Goal: Browse casually

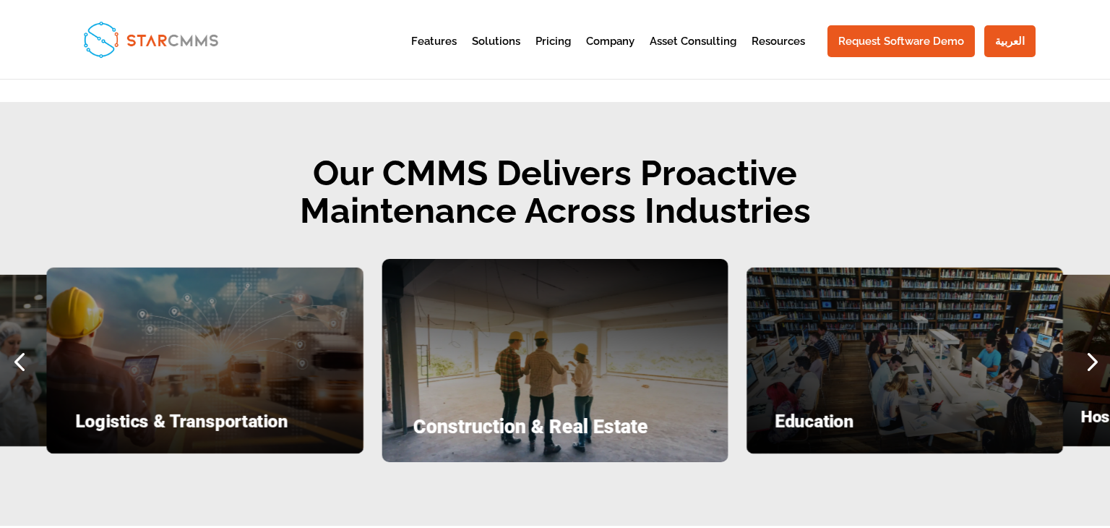
scroll to position [1755, 0]
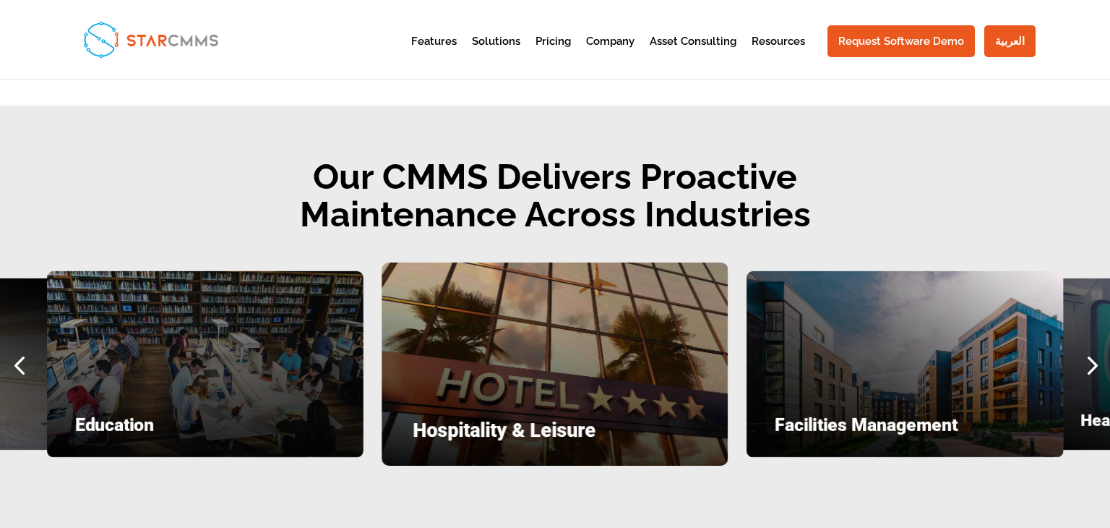
click at [24, 360] on div "Previous slide" at bounding box center [19, 364] width 38 height 38
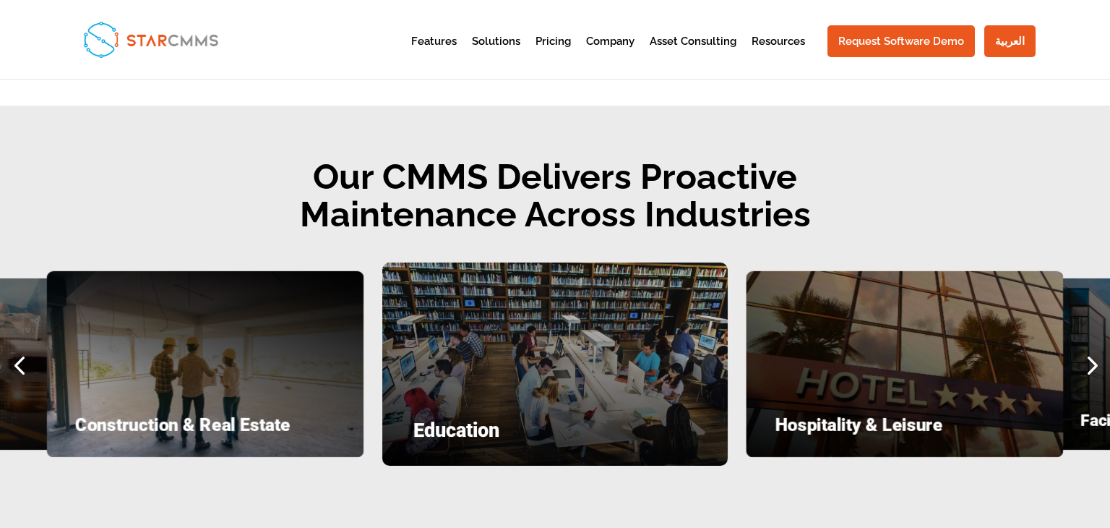
click at [24, 360] on div "Previous slide" at bounding box center [19, 364] width 38 height 38
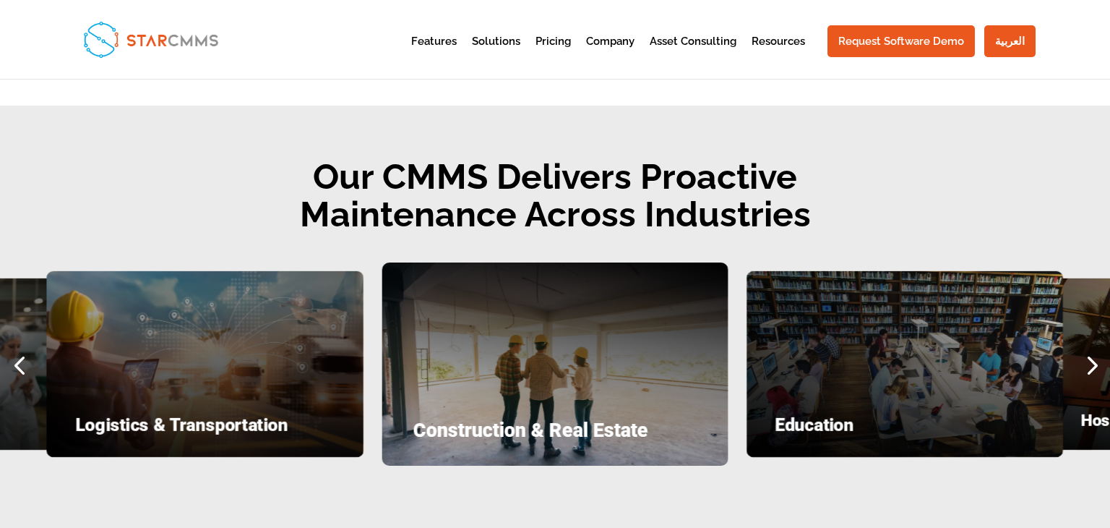
click at [24, 360] on div "Previous slide" at bounding box center [19, 364] width 38 height 38
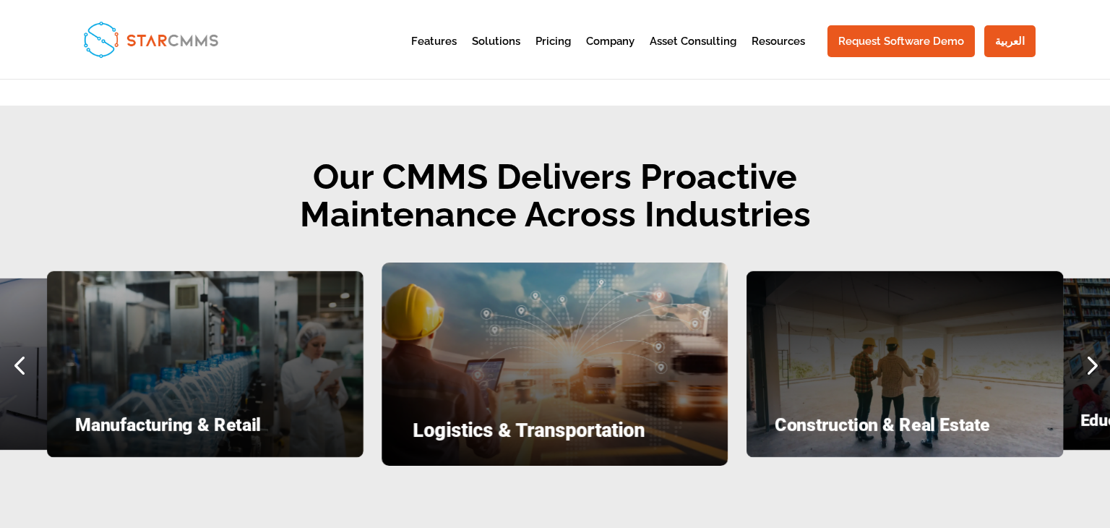
click at [1087, 363] on div "Next slide" at bounding box center [1091, 364] width 38 height 38
click at [24, 361] on div "Previous slide" at bounding box center [19, 364] width 38 height 38
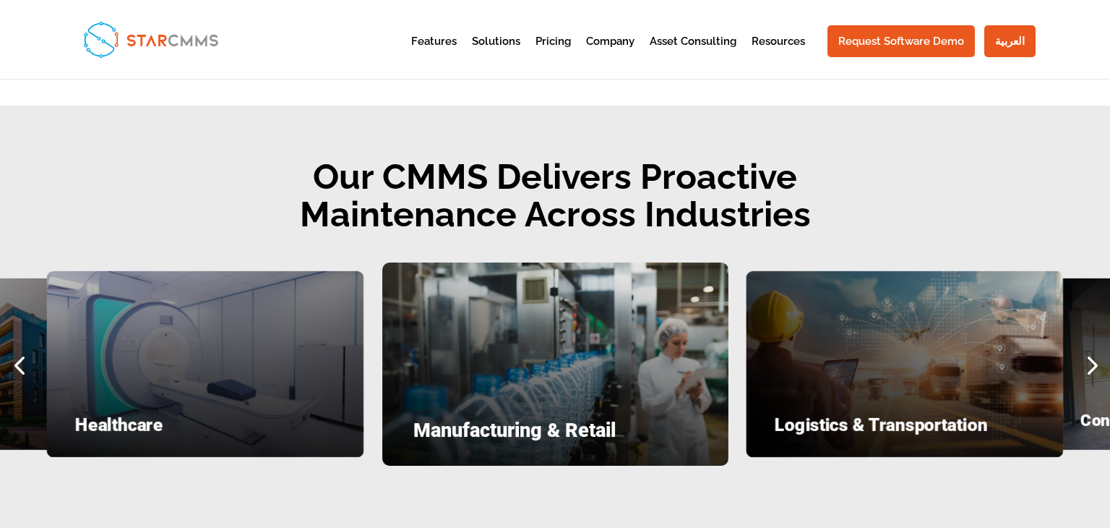
click at [24, 361] on div "Previous slide" at bounding box center [19, 364] width 38 height 38
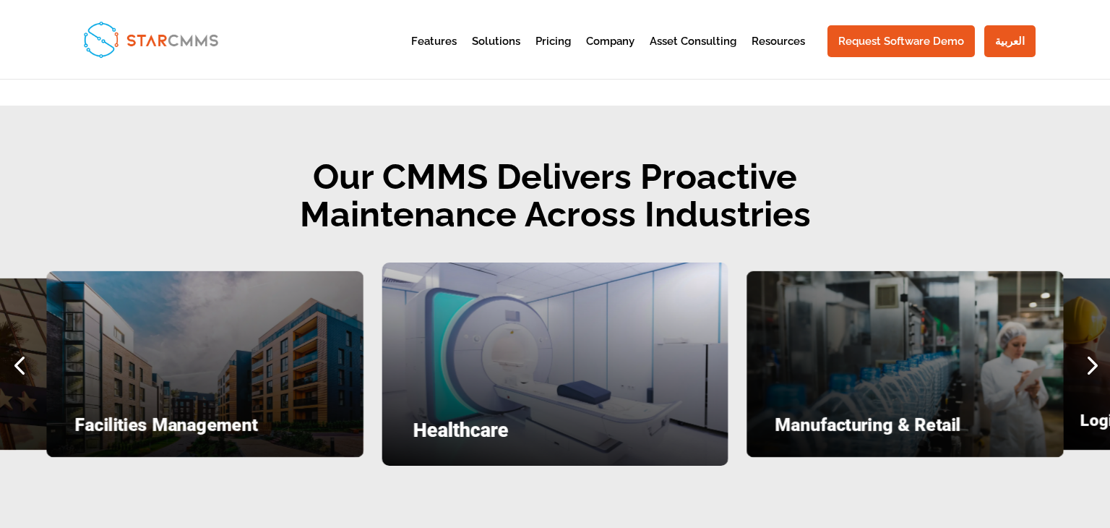
click at [24, 361] on div "Previous slide" at bounding box center [19, 364] width 38 height 38
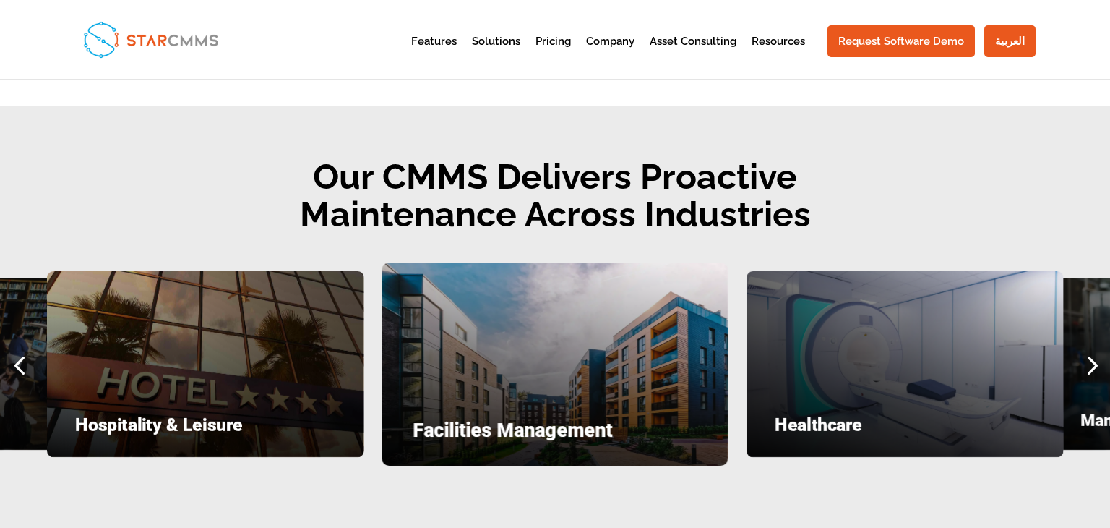
click at [24, 361] on div "Previous slide" at bounding box center [19, 364] width 38 height 38
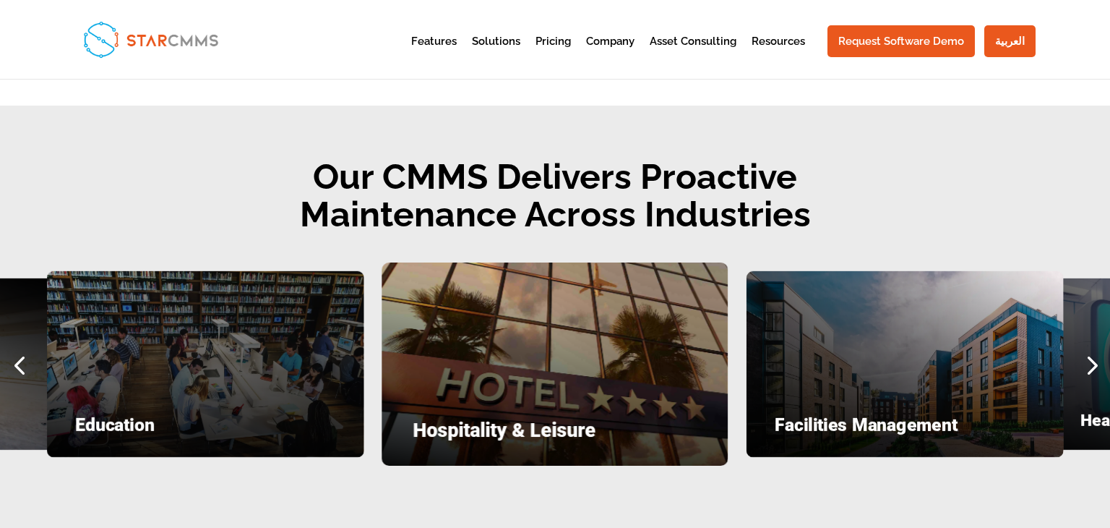
click at [24, 361] on div "Previous slide" at bounding box center [19, 364] width 38 height 38
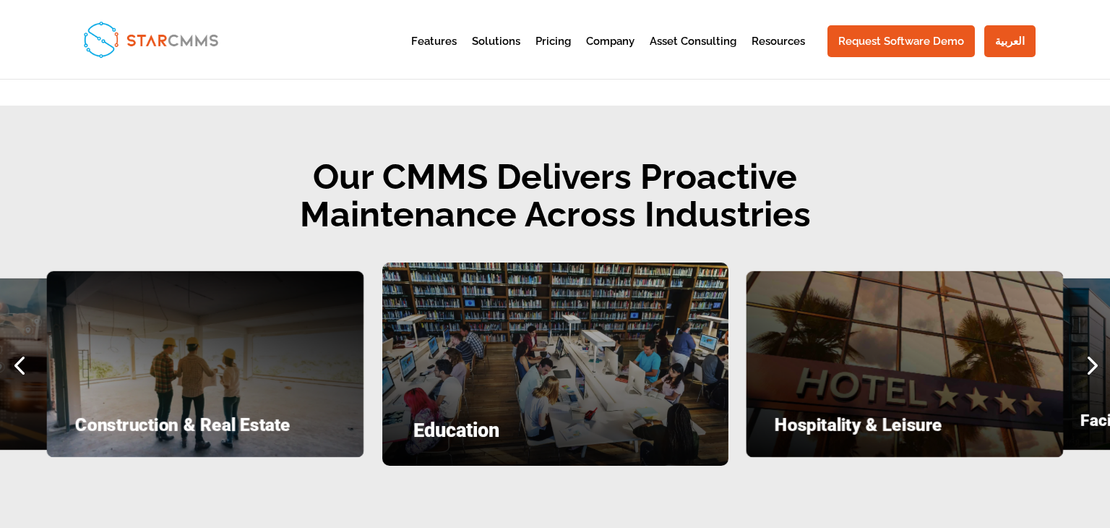
click at [24, 361] on div "Previous slide" at bounding box center [19, 364] width 38 height 38
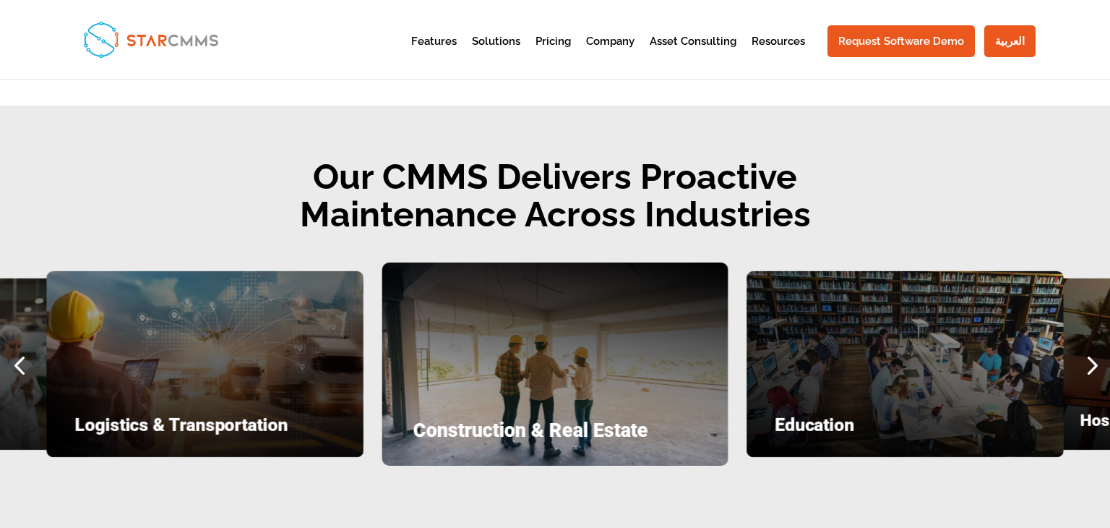
click at [24, 361] on div "Previous slide" at bounding box center [19, 364] width 38 height 38
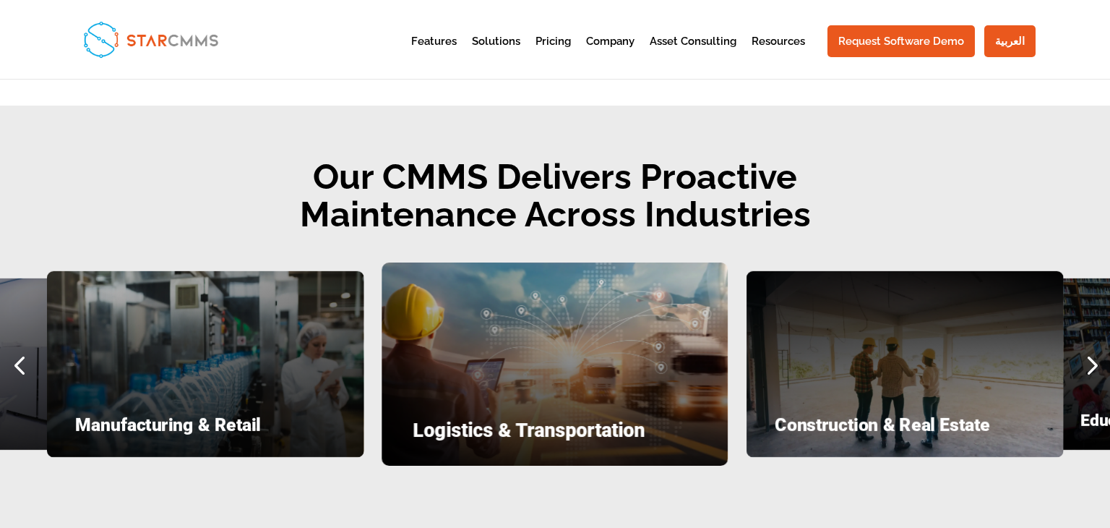
click at [24, 361] on div "Previous slide" at bounding box center [19, 364] width 38 height 38
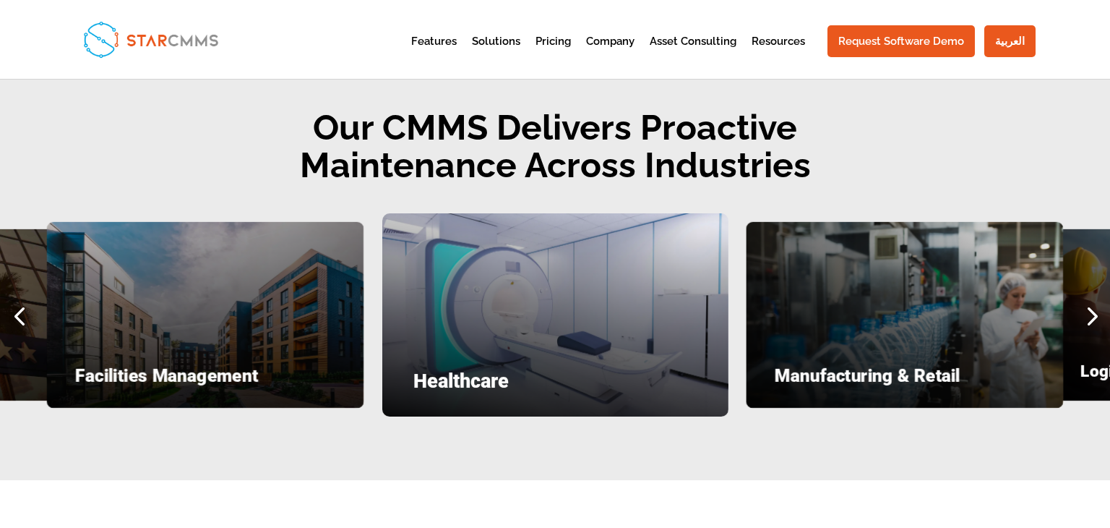
scroll to position [2866, 0]
